Goal: Navigation & Orientation: Go to known website

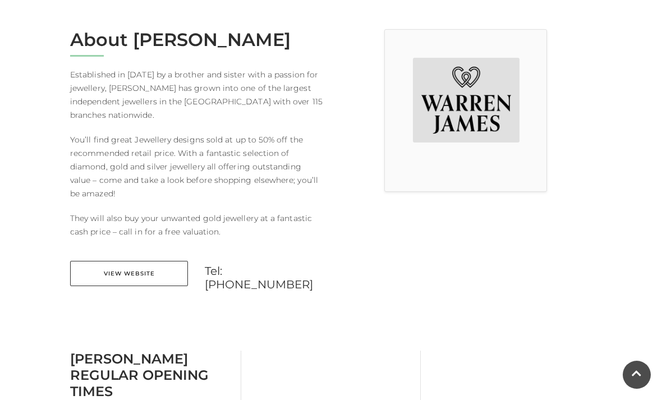
scroll to position [297, 0]
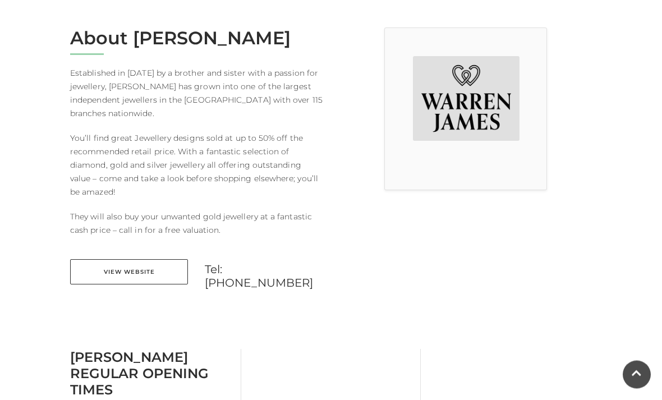
click at [142, 275] on link "View Website" at bounding box center [129, 272] width 118 height 25
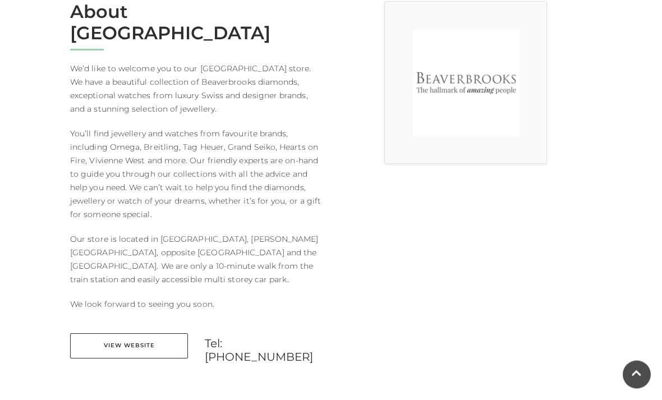
scroll to position [336, 0]
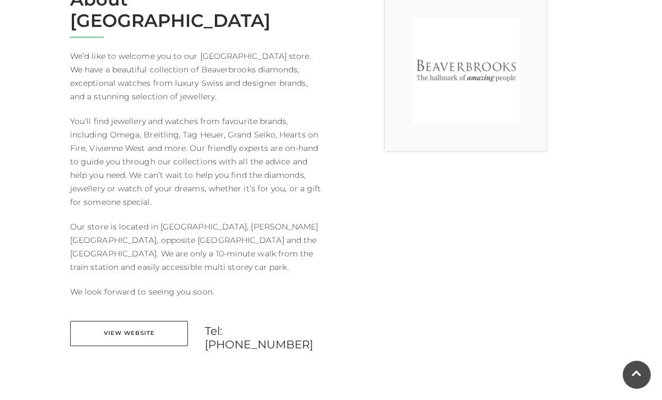
click at [172, 321] on link "View Website" at bounding box center [129, 333] width 118 height 25
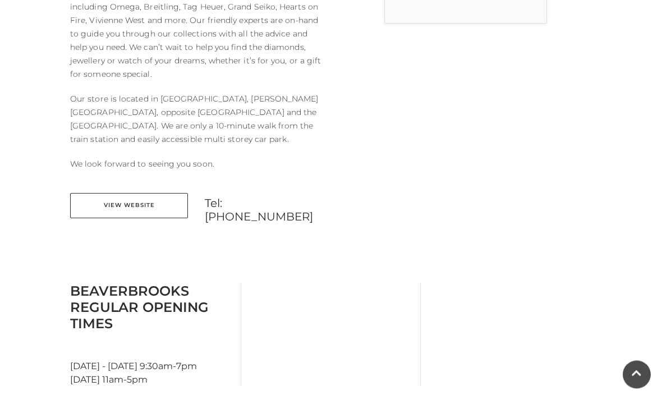
scroll to position [463, 0]
click at [98, 195] on link "View Website" at bounding box center [129, 207] width 118 height 25
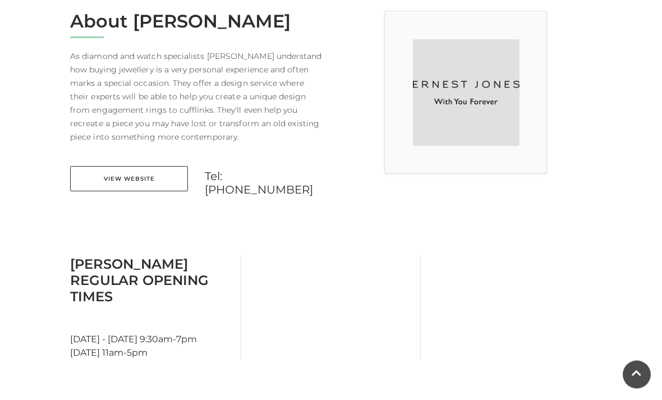
scroll to position [317, 0]
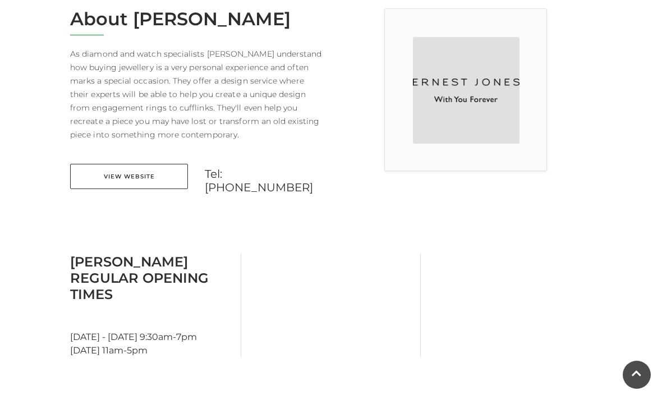
click at [82, 169] on link "View Website" at bounding box center [129, 176] width 118 height 25
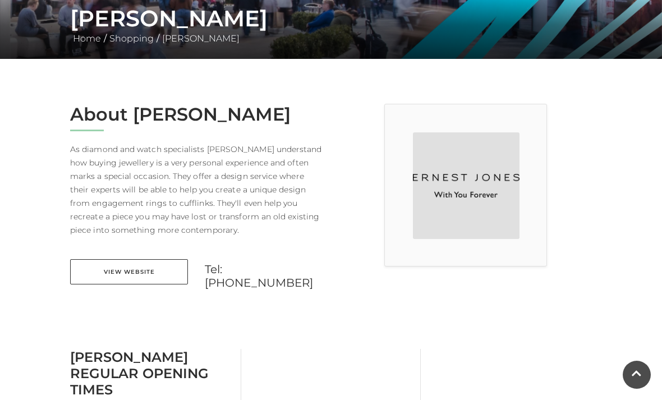
scroll to position [218, 0]
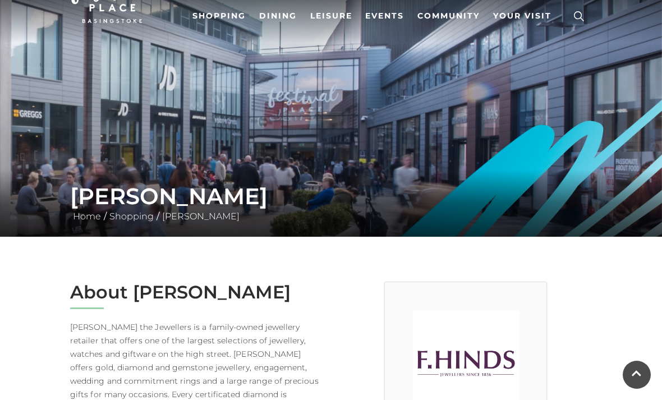
scroll to position [43, 0]
